Goal: Navigation & Orientation: Find specific page/section

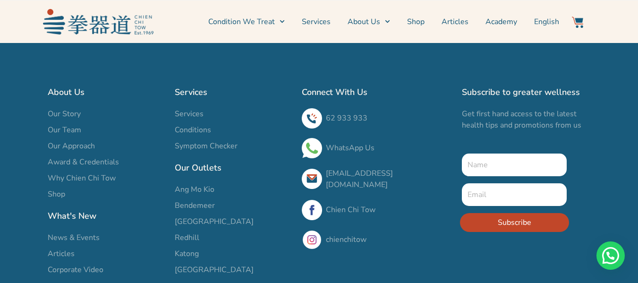
click at [195, 204] on span "Bendemeer" at bounding box center [195, 205] width 40 height 11
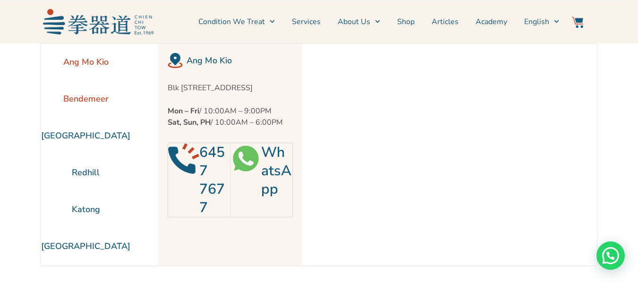
click at [88, 99] on li "Bendemeer" at bounding box center [85, 98] width 89 height 37
click at [97, 138] on li "[GEOGRAPHIC_DATA]" at bounding box center [85, 135] width 89 height 37
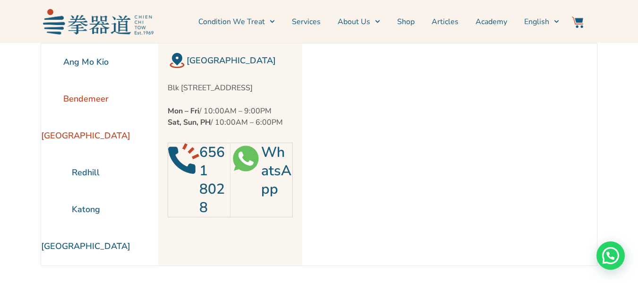
click at [97, 102] on li "Bendemeer" at bounding box center [85, 98] width 89 height 37
